Goal: Information Seeking & Learning: Learn about a topic

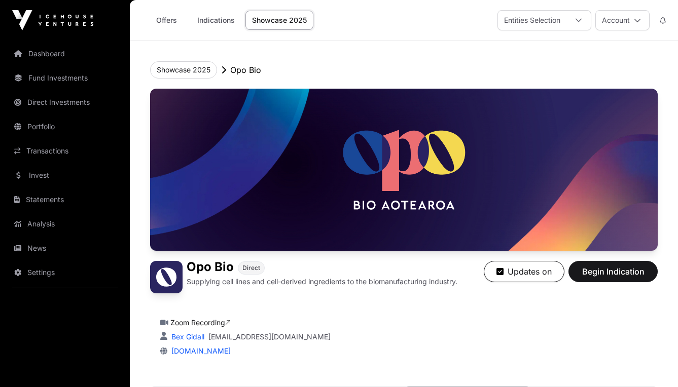
scroll to position [143, 0]
click at [167, 22] on link "Offers" at bounding box center [166, 20] width 41 height 19
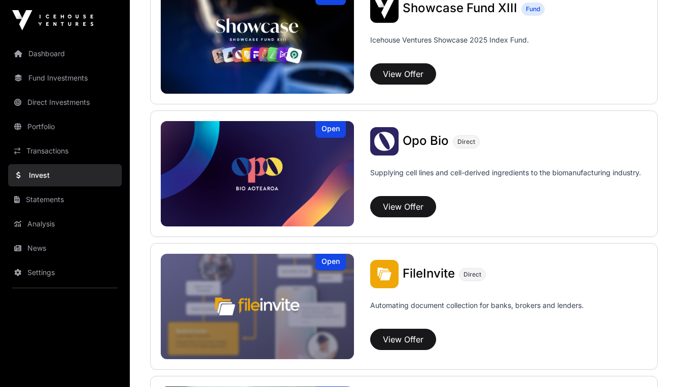
scroll to position [421, 0]
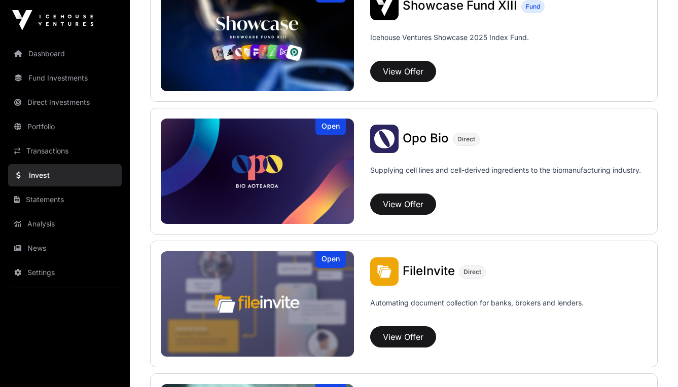
click at [409, 138] on span "Opo Bio" at bounding box center [426, 138] width 46 height 15
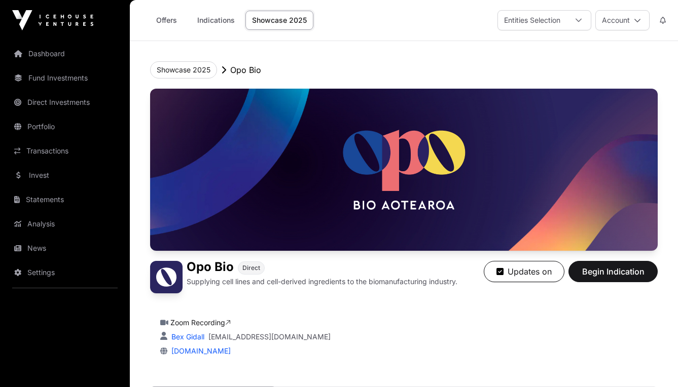
click at [501, 272] on icon "button" at bounding box center [499, 272] width 7 height 8
click at [45, 178] on link "Invest" at bounding box center [65, 175] width 114 height 22
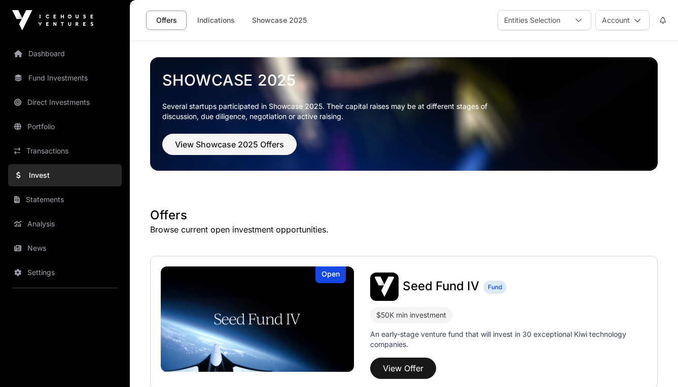
click at [213, 20] on link "Indications" at bounding box center [216, 20] width 51 height 19
click at [284, 19] on link "Showcase 2025" at bounding box center [279, 20] width 68 height 19
